Goal: Check status: Check status

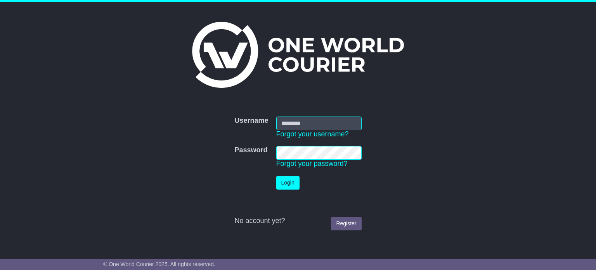
type input "**********"
click at [281, 179] on button "Login" at bounding box center [287, 183] width 23 height 14
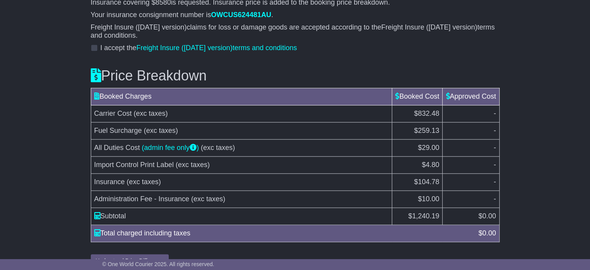
scroll to position [886, 0]
